Goal: Go to known website: Access a specific website the user already knows

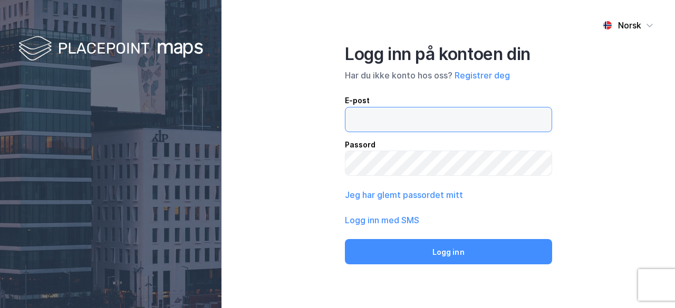
click at [431, 110] on input "email" at bounding box center [448, 120] width 206 height 24
type input "[EMAIL_ADDRESS][DOMAIN_NAME]"
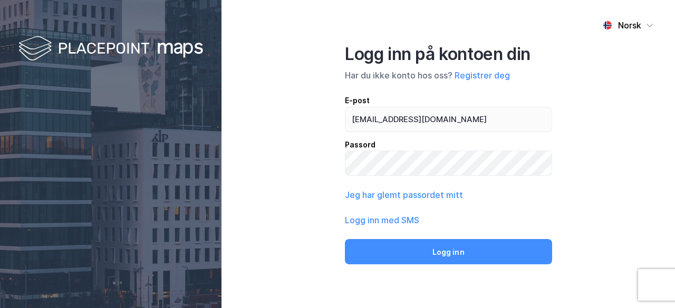
click at [621, 123] on div "Norsk Logg inn på kontoen din Har du ikke konto hos oss? Registrer deg E-post […" at bounding box center [447, 154] width 453 height 308
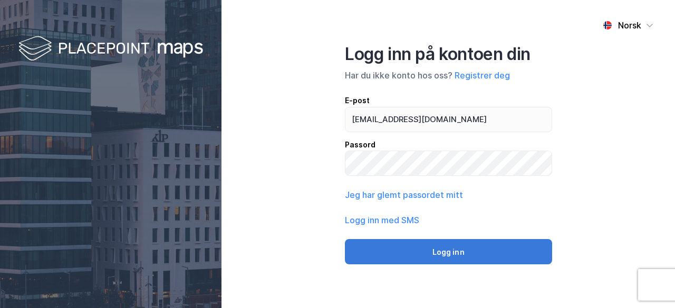
click at [517, 246] on button "Logg inn" at bounding box center [448, 251] width 207 height 25
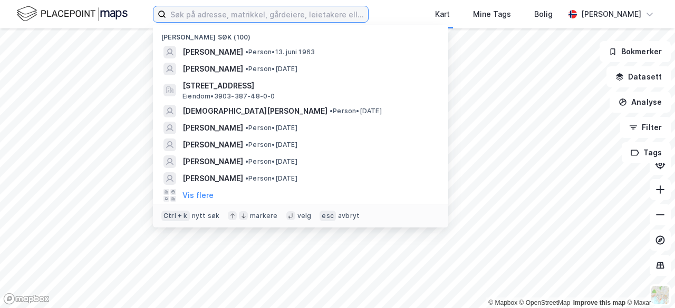
click at [206, 8] on input at bounding box center [267, 14] width 202 height 16
